Goal: Information Seeking & Learning: Check status

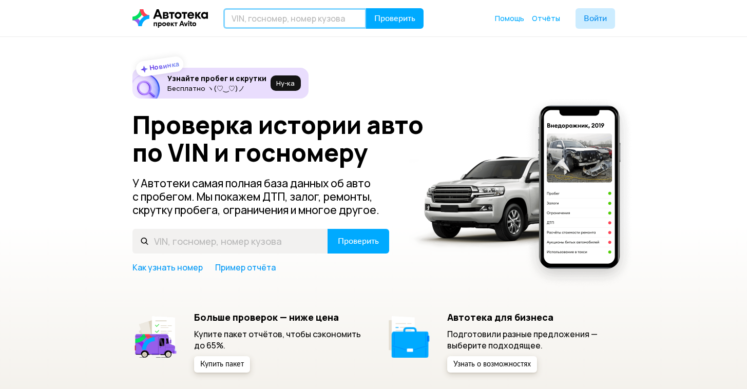
drag, startPoint x: 303, startPoint y: 27, endPoint x: 309, endPoint y: 27, distance: 5.6
click at [303, 27] on input "text" at bounding box center [294, 18] width 143 height 21
paste input "[US_VEHICLE_IDENTIFICATION_NUMBER]"
type input "[US_VEHICLE_IDENTIFICATION_NUMBER]"
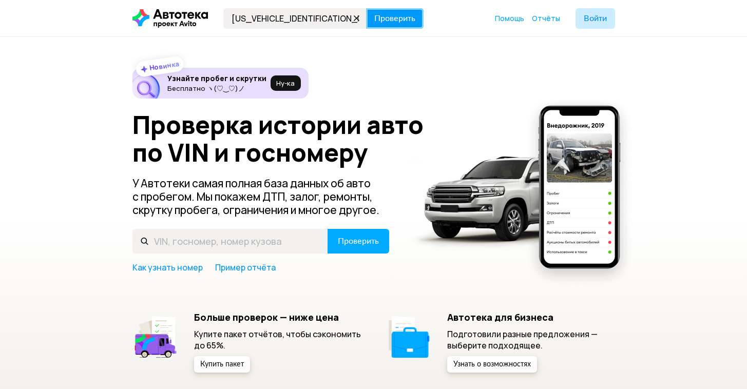
click at [391, 14] on span "Проверить" at bounding box center [394, 18] width 41 height 8
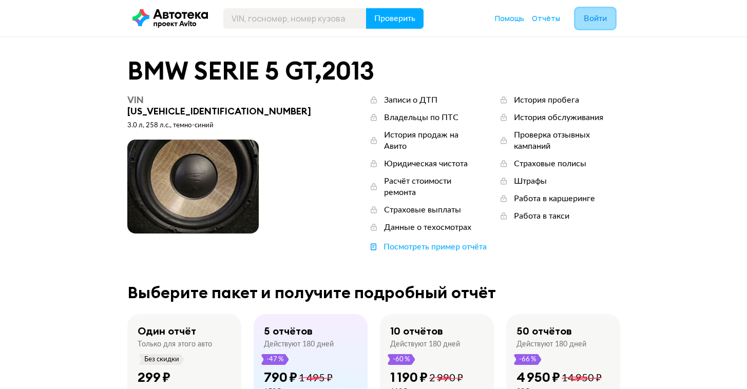
click at [586, 20] on span "Войти" at bounding box center [594, 18] width 23 height 8
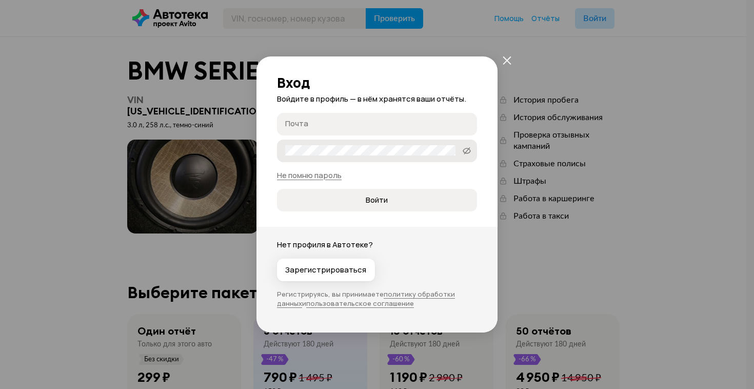
type input "[EMAIL_ADDRESS][DOMAIN_NAME]"
click at [366, 200] on span "Войти" at bounding box center [377, 200] width 22 height 10
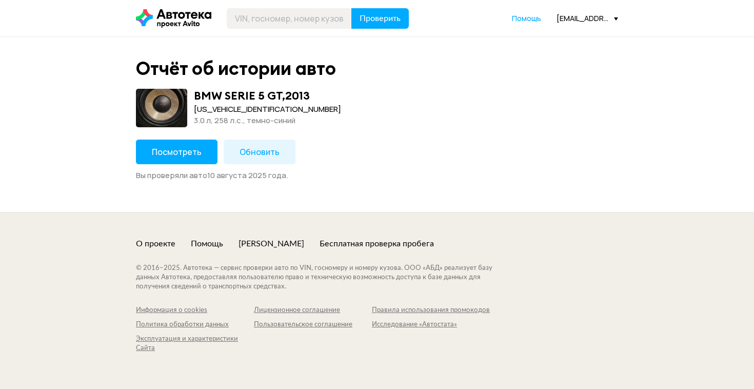
click at [194, 159] on button "Посмотреть" at bounding box center [177, 152] width 82 height 25
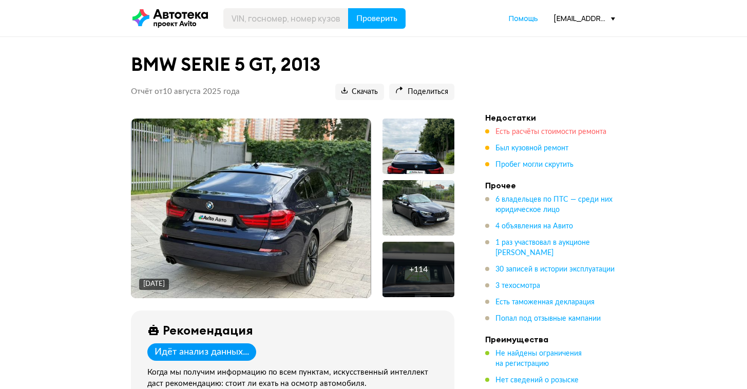
click at [526, 132] on span "Есть расчёты стоимости ремонта" at bounding box center [550, 131] width 111 height 7
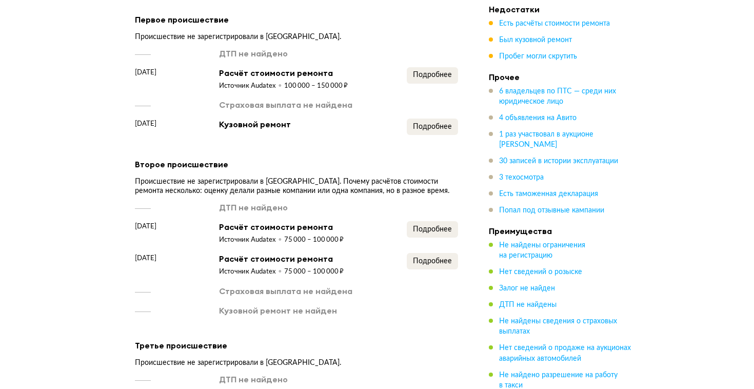
scroll to position [1595, 0]
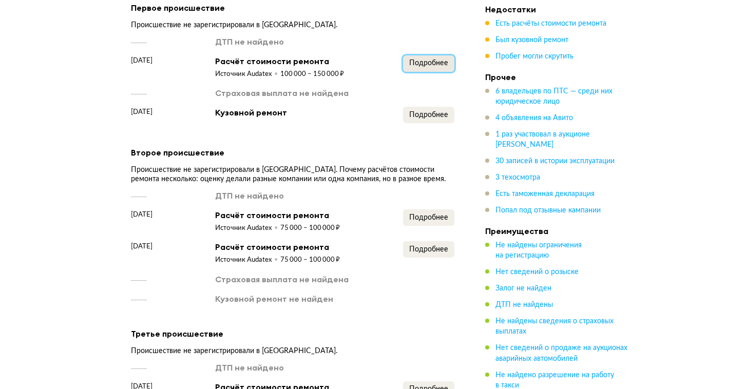
click at [433, 63] on span "Подробнее" at bounding box center [428, 63] width 39 height 7
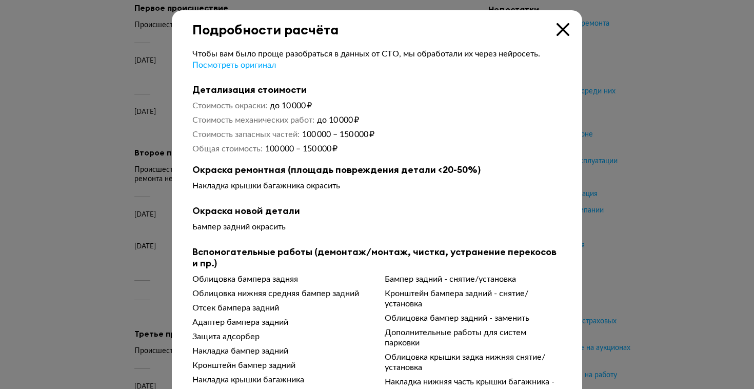
click at [65, 108] on div at bounding box center [377, 194] width 754 height 389
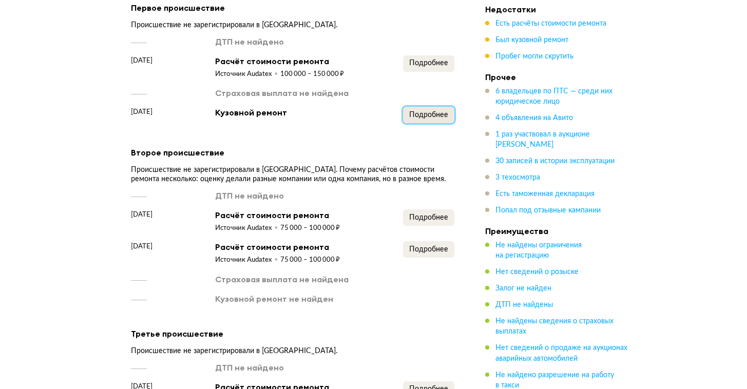
click at [432, 111] on span "Подробнее" at bounding box center [428, 114] width 39 height 7
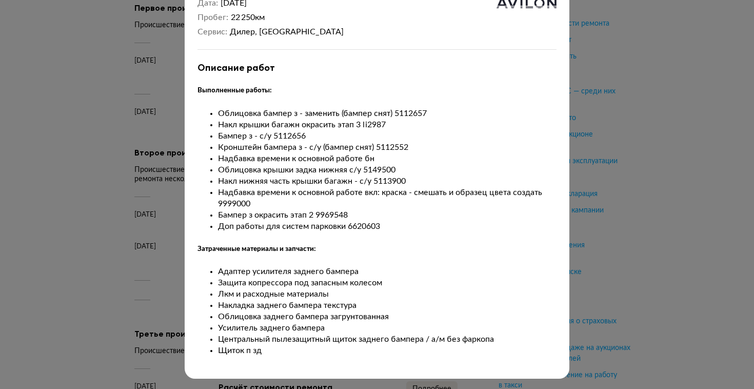
scroll to position [0, 0]
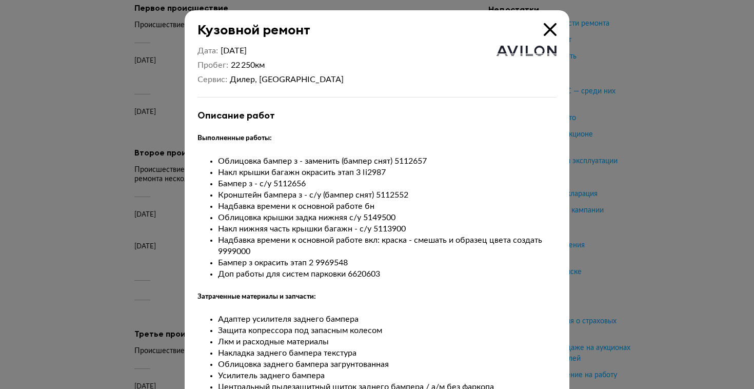
click at [138, 140] on div at bounding box center [377, 194] width 754 height 389
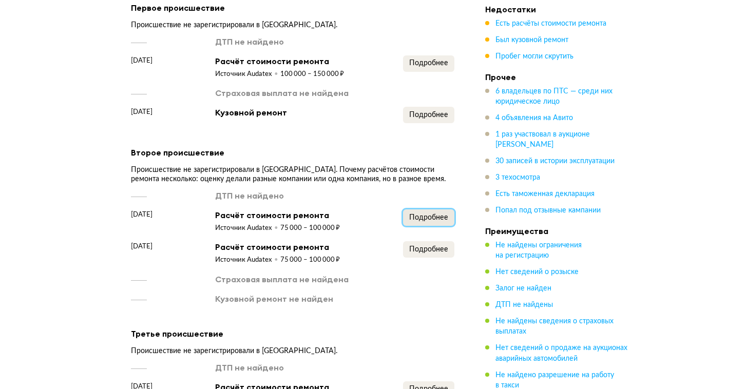
click at [430, 224] on button "Подробнее" at bounding box center [428, 217] width 51 height 16
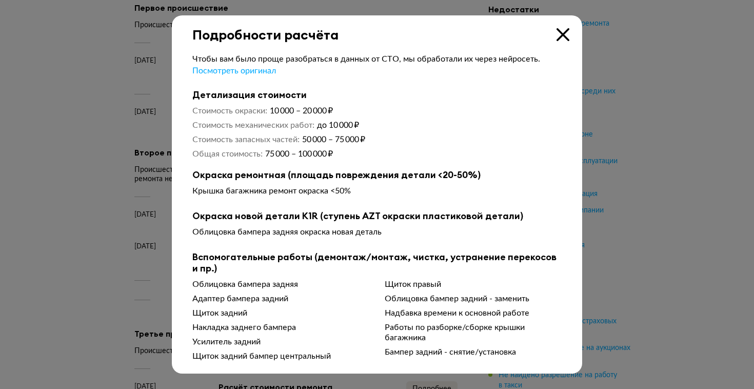
click at [51, 180] on div at bounding box center [377, 194] width 754 height 389
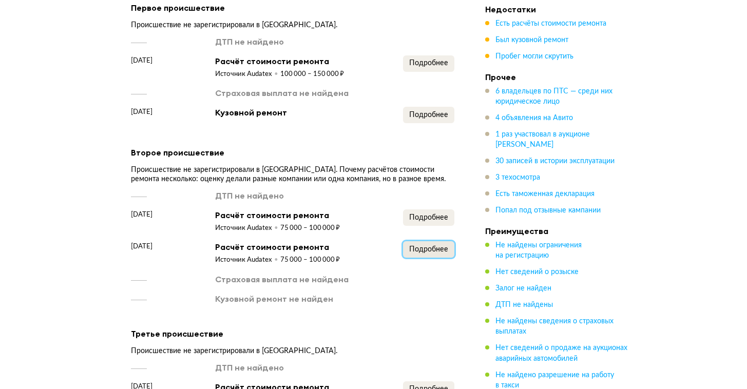
click at [439, 250] on span "Подробнее" at bounding box center [428, 249] width 39 height 7
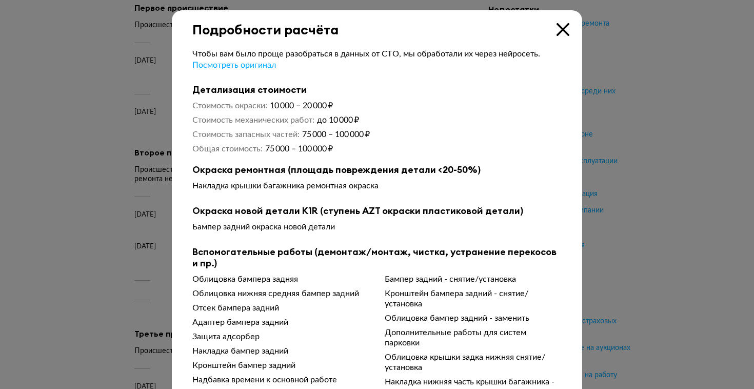
click at [56, 163] on div at bounding box center [377, 194] width 754 height 389
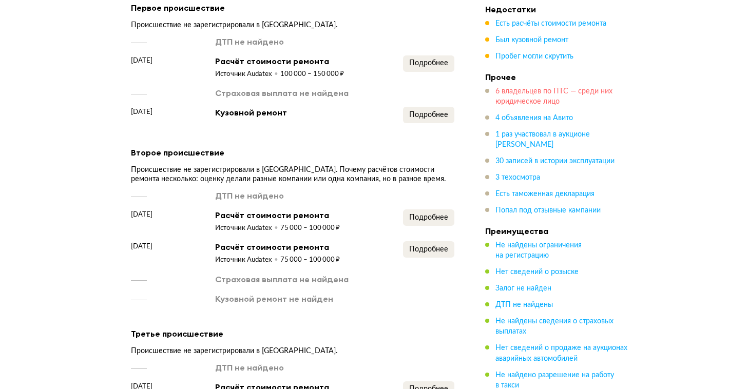
click at [522, 89] on span "6 владельцев по ПТС — среди них юридическое лицо" at bounding box center [553, 96] width 117 height 17
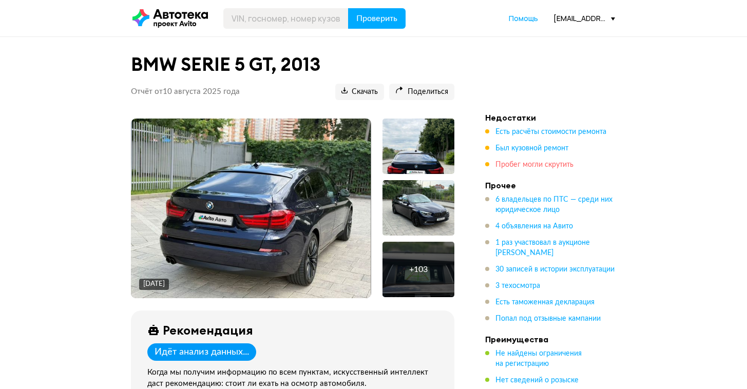
click at [534, 164] on span "Пробег могли скрутить" at bounding box center [534, 164] width 78 height 7
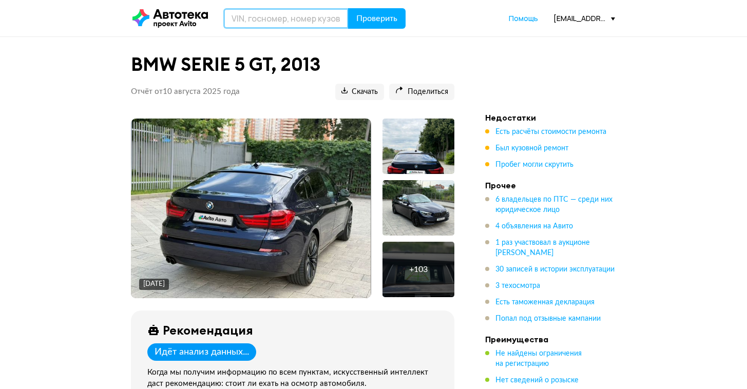
click at [297, 26] on input "text" at bounding box center [285, 18] width 125 height 21
paste input "[VEHICLE_IDENTIFICATION_NUMBER]"
type input "[VEHICLE_IDENTIFICATION_NUMBER]"
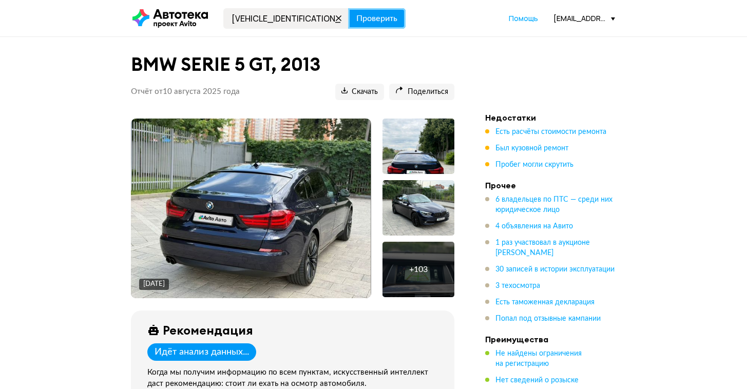
click at [377, 17] on span "Проверить" at bounding box center [376, 18] width 41 height 8
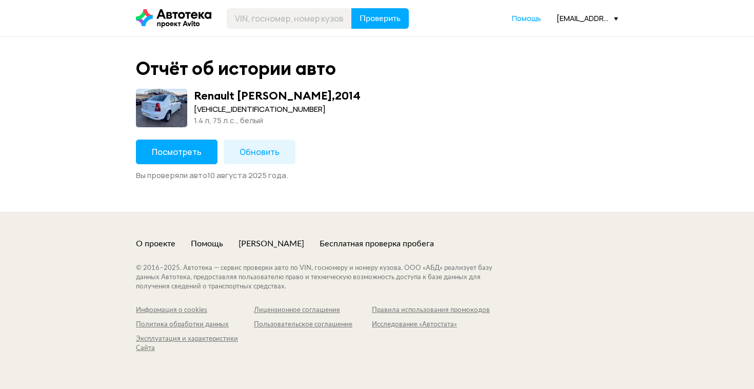
click at [176, 153] on span "Посмотреть" at bounding box center [177, 151] width 50 height 11
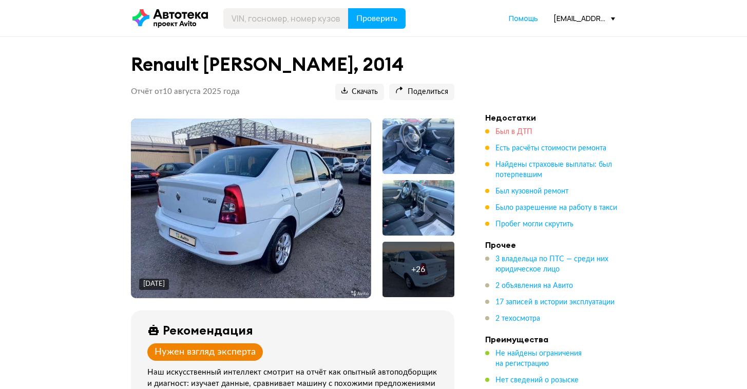
click at [515, 134] on span "Был в ДТП" at bounding box center [513, 131] width 37 height 7
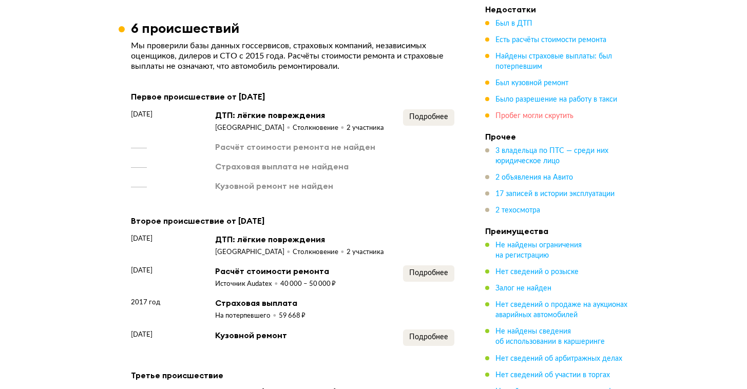
scroll to position [1293, 0]
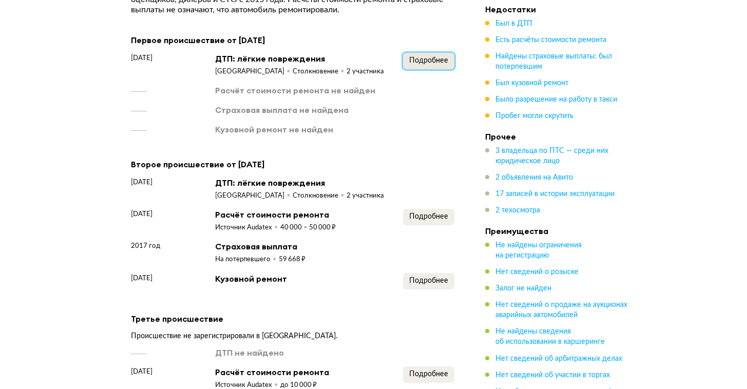
click at [440, 60] on span "Подробнее" at bounding box center [428, 60] width 39 height 7
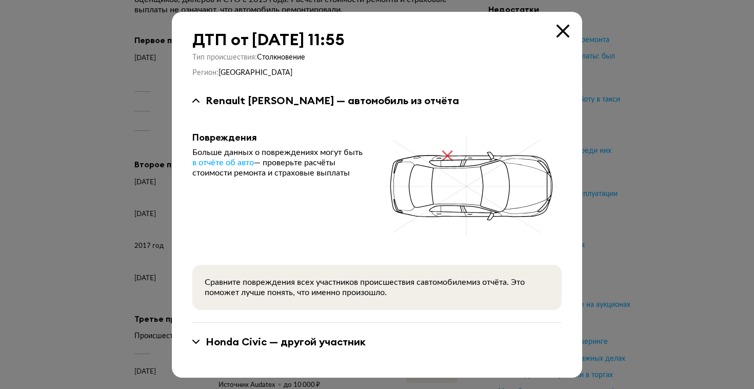
click at [113, 142] on div at bounding box center [377, 194] width 754 height 389
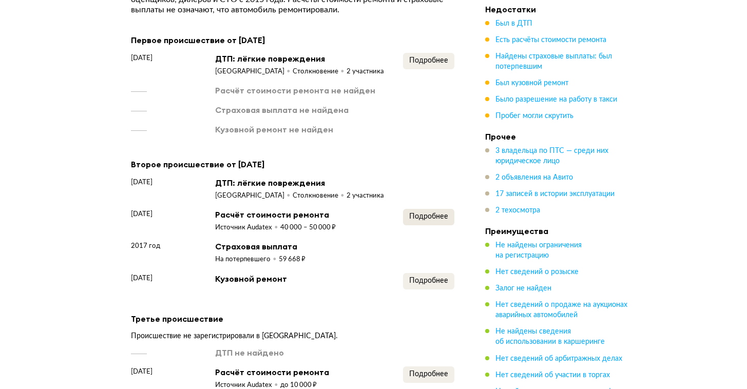
click at [414, 220] on span "Подробнее" at bounding box center [428, 216] width 39 height 7
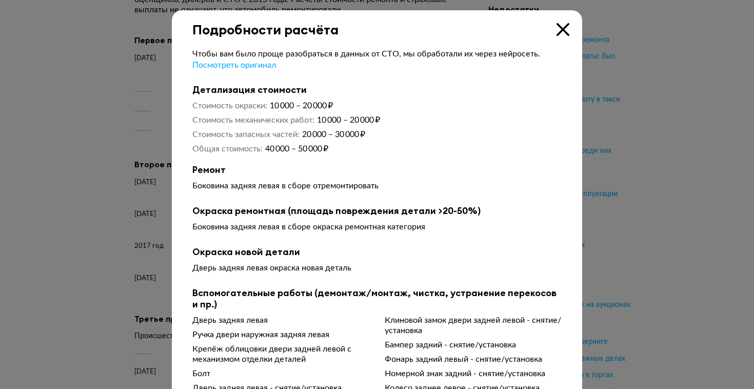
click at [50, 227] on div at bounding box center [377, 194] width 754 height 389
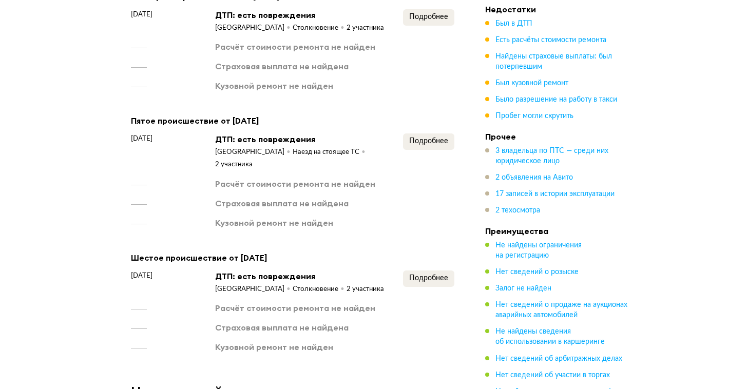
scroll to position [1960, 0]
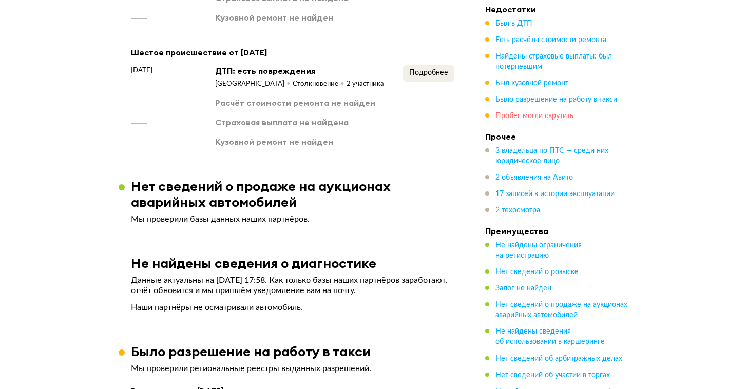
click at [554, 114] on span "Пробег могли скрутить" at bounding box center [534, 115] width 78 height 7
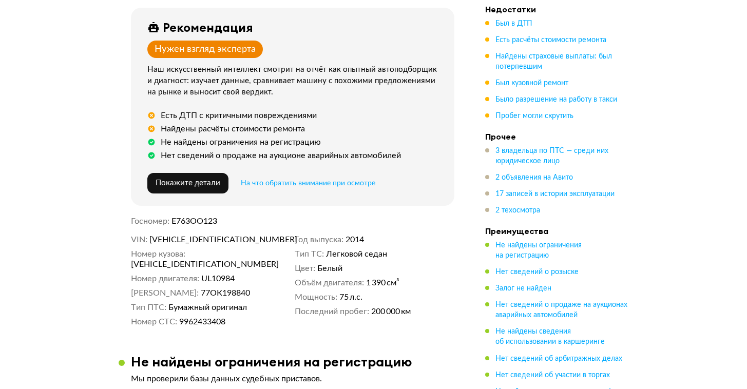
scroll to position [0, 0]
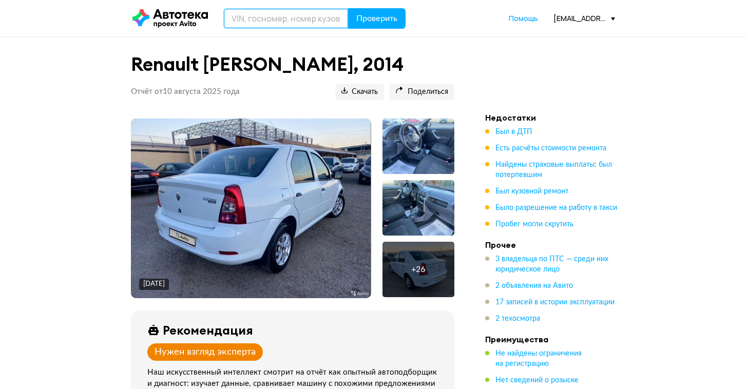
drag, startPoint x: 296, startPoint y: 21, endPoint x: 320, endPoint y: 20, distance: 24.7
click at [296, 21] on input "text" at bounding box center [285, 18] width 125 height 21
paste input "[US_VEHICLE_IDENTIFICATION_NUMBER]"
type input "[US_VEHICLE_IDENTIFICATION_NUMBER]"
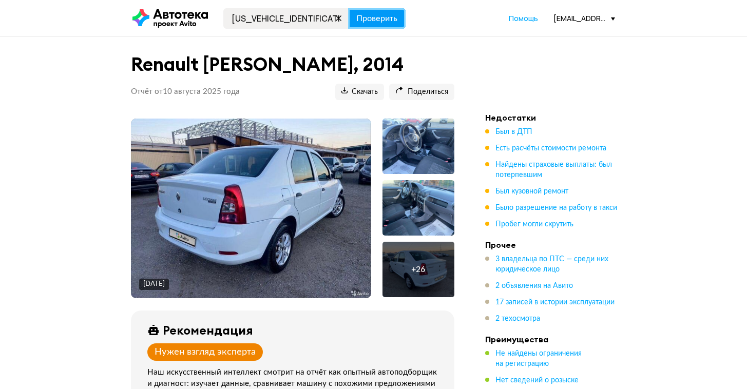
click at [368, 20] on span "Проверить" at bounding box center [376, 18] width 41 height 8
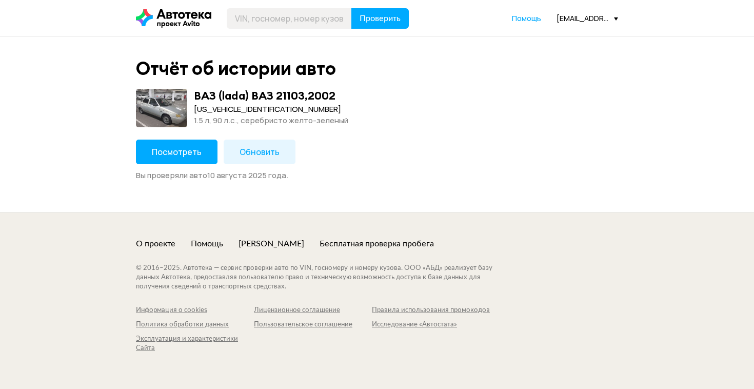
click at [192, 146] on button "Посмотреть" at bounding box center [177, 152] width 82 height 25
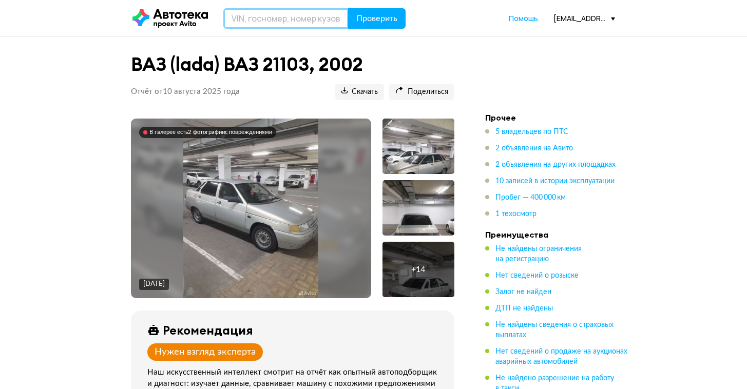
click at [295, 23] on input "text" at bounding box center [285, 18] width 125 height 21
paste input "[US_VEHICLE_IDENTIFICATION_NUMBER]"
type input "[US_VEHICLE_IDENTIFICATION_NUMBER]"
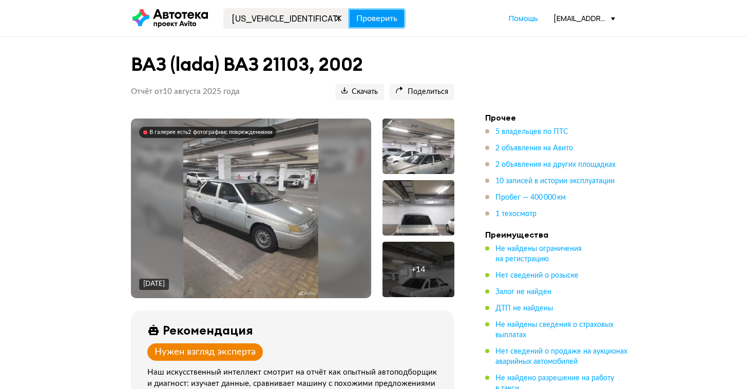
click at [388, 21] on span "Проверить" at bounding box center [376, 18] width 41 height 8
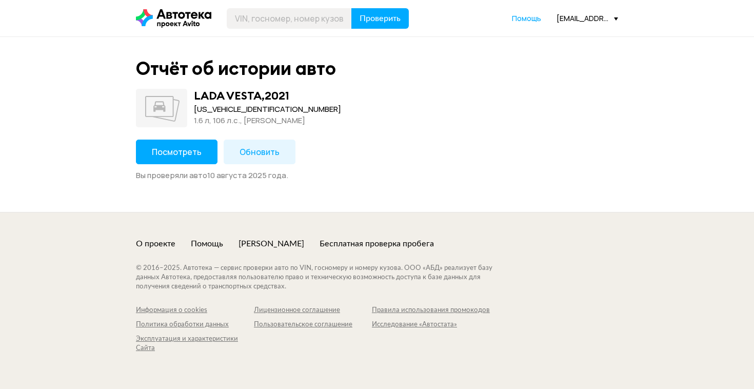
click at [189, 148] on span "Посмотреть" at bounding box center [177, 151] width 50 height 11
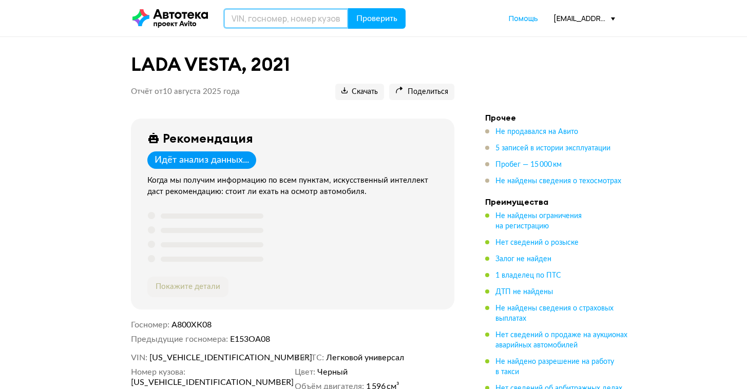
click at [302, 27] on input "text" at bounding box center [285, 18] width 125 height 21
paste input "[VEHICLE_IDENTIFICATION_NUMBER]"
type input "[VEHICLE_IDENTIFICATION_NUMBER]"
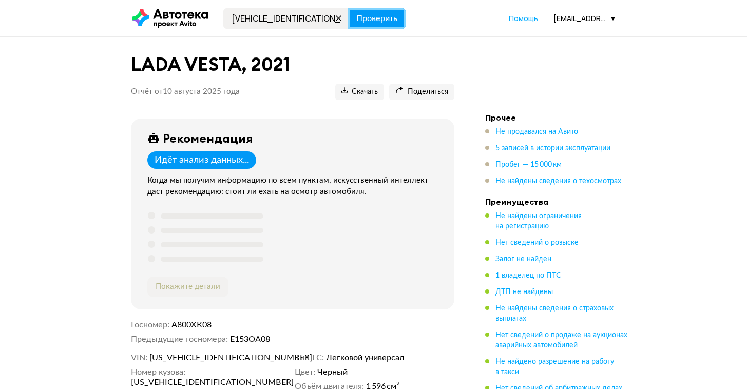
click at [374, 25] on button "Проверить" at bounding box center [376, 18] width 57 height 21
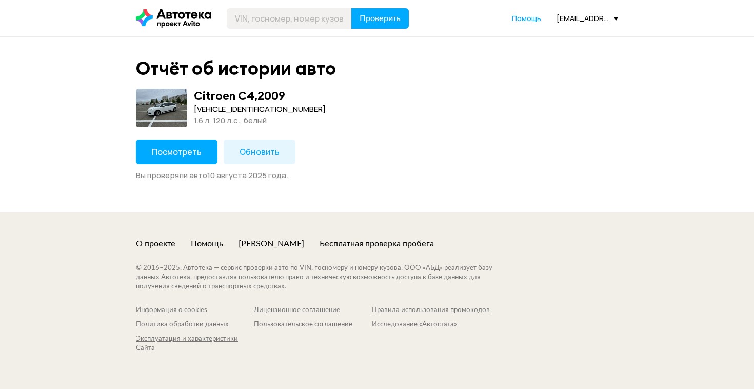
click at [178, 151] on span "Посмотреть" at bounding box center [177, 151] width 50 height 11
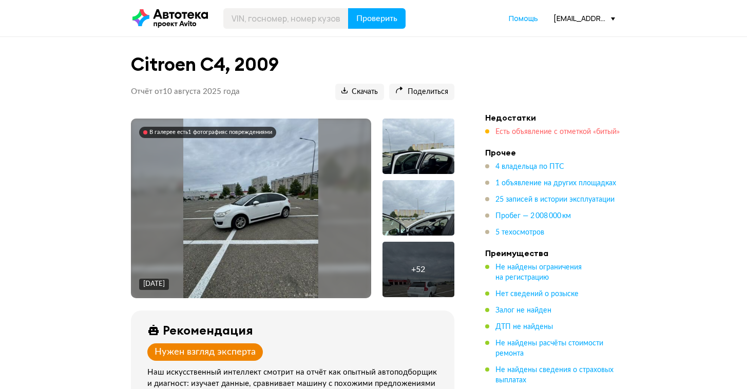
click at [538, 132] on span "Есть объявление с отметкой «битый»" at bounding box center [557, 131] width 124 height 7
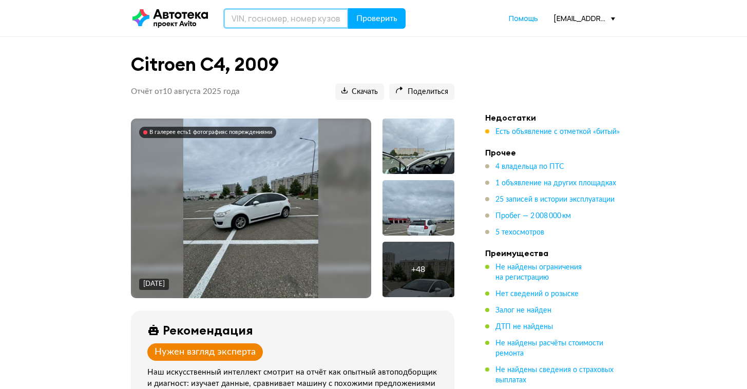
paste input "[US_VEHICLE_IDENTIFICATION_NUMBER]"
type input "[US_VEHICLE_IDENTIFICATION_NUMBER]"
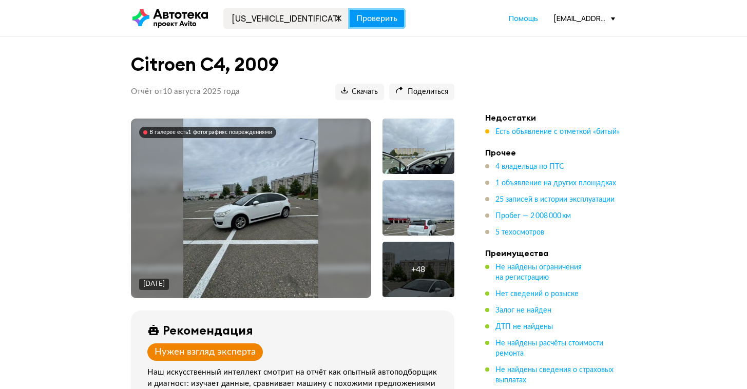
click at [372, 19] on span "Проверить" at bounding box center [376, 18] width 41 height 8
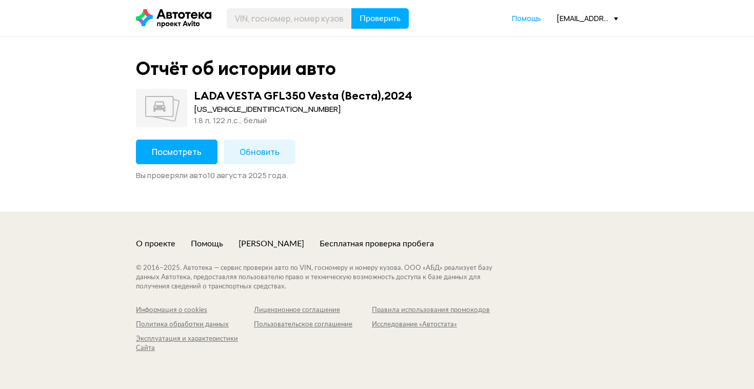
click at [187, 149] on span "Посмотреть" at bounding box center [177, 151] width 50 height 11
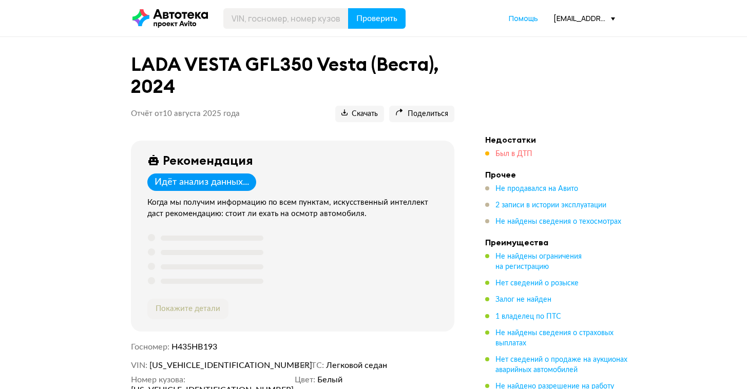
click at [508, 154] on span "Был в ДТП" at bounding box center [513, 153] width 37 height 7
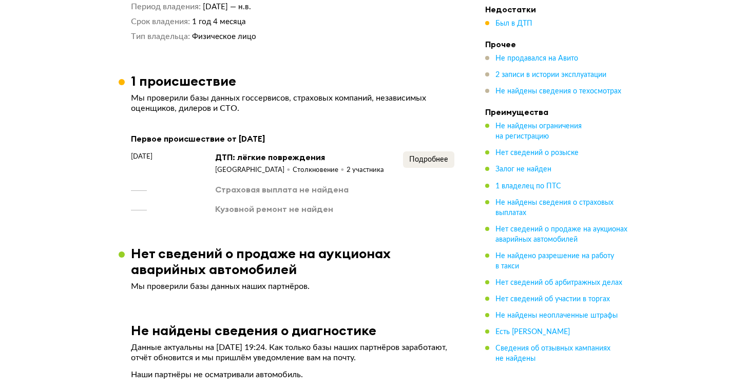
scroll to position [804, 0]
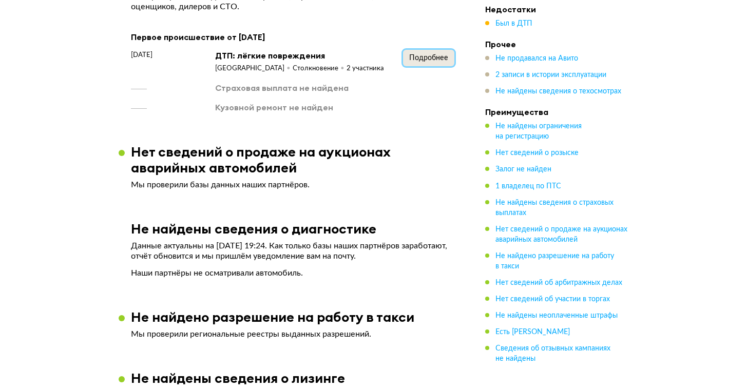
click at [416, 60] on span "Подробнее" at bounding box center [428, 57] width 39 height 7
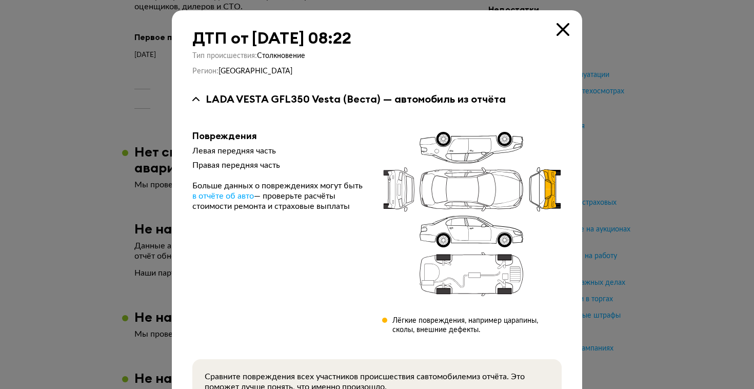
click at [123, 118] on div at bounding box center [377, 194] width 754 height 389
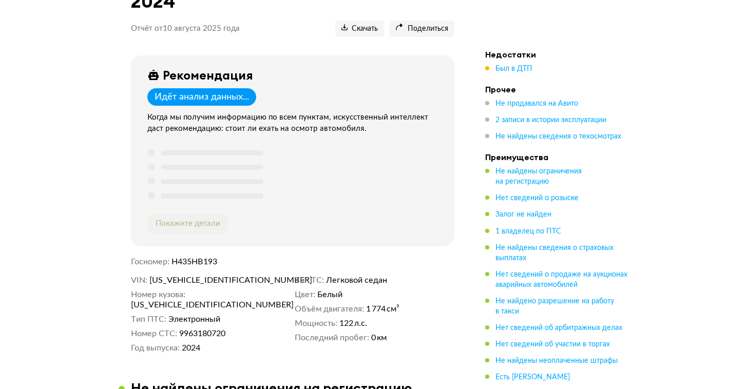
scroll to position [0, 0]
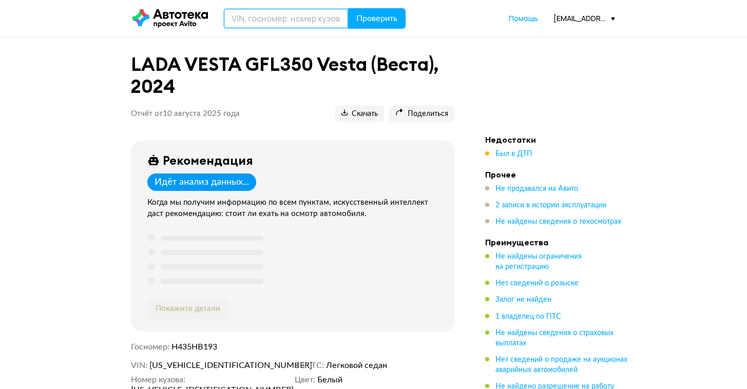
click at [306, 15] on input "text" at bounding box center [285, 18] width 125 height 21
paste input "[VEHICLE_IDENTIFICATION_NUMBER]"
type input "[VEHICLE_IDENTIFICATION_NUMBER]"
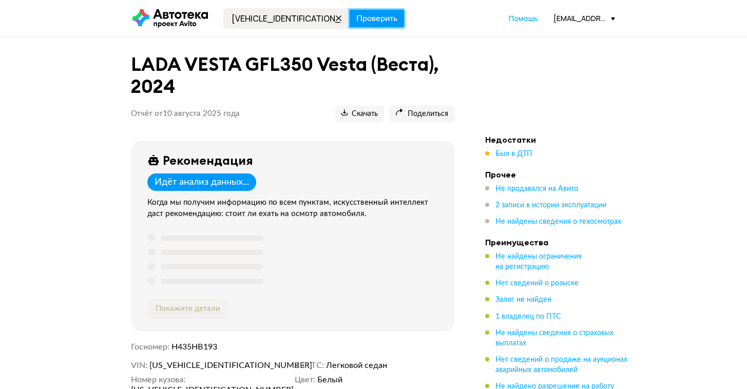
click at [379, 19] on span "Проверить" at bounding box center [376, 18] width 41 height 8
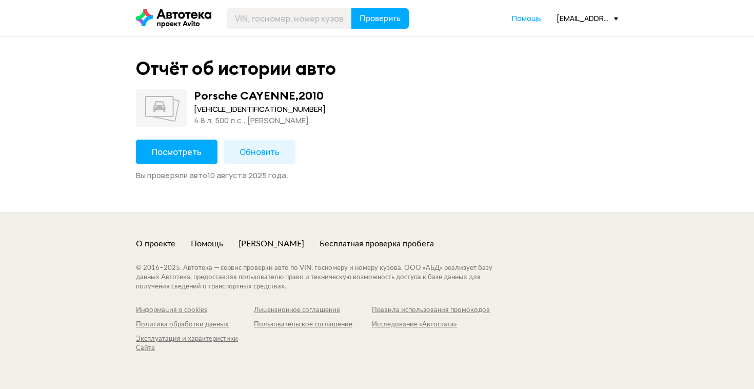
click at [181, 148] on span "Посмотреть" at bounding box center [177, 151] width 50 height 11
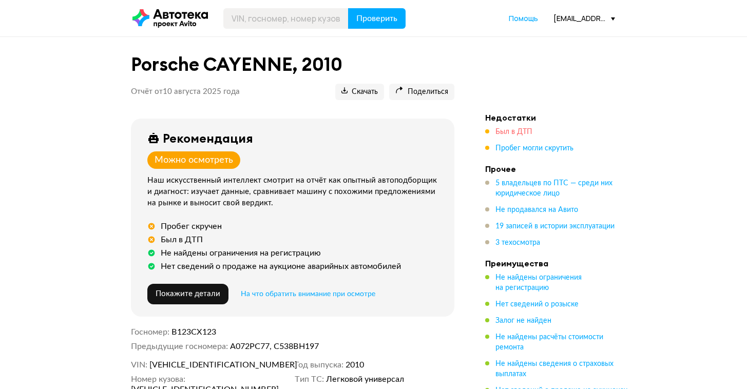
click at [507, 135] on span "Был в ДТП" at bounding box center [513, 131] width 37 height 7
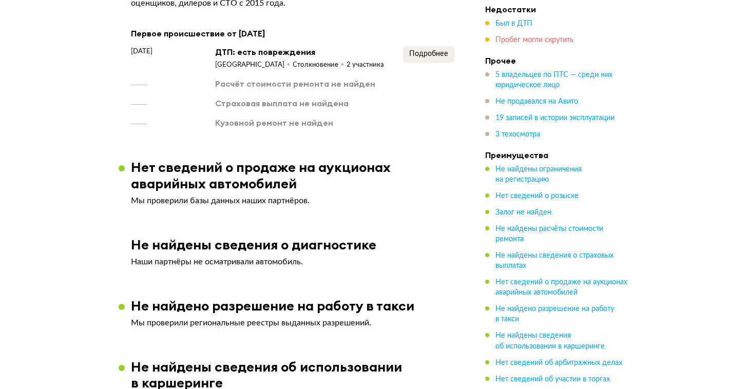
click at [535, 39] on span "Пробег могли скрутить" at bounding box center [534, 39] width 78 height 7
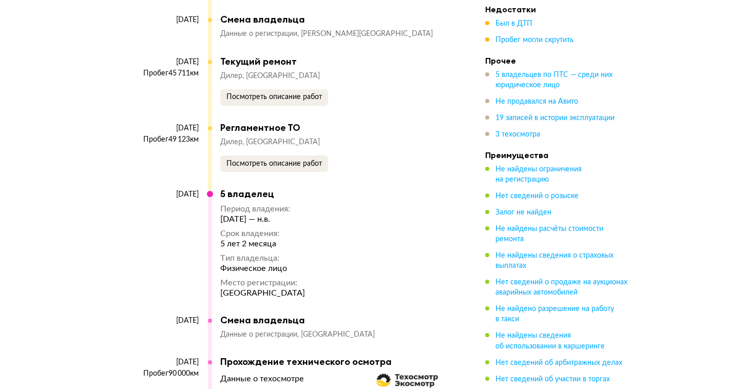
scroll to position [3783, 0]
